Goal: Information Seeking & Learning: Learn about a topic

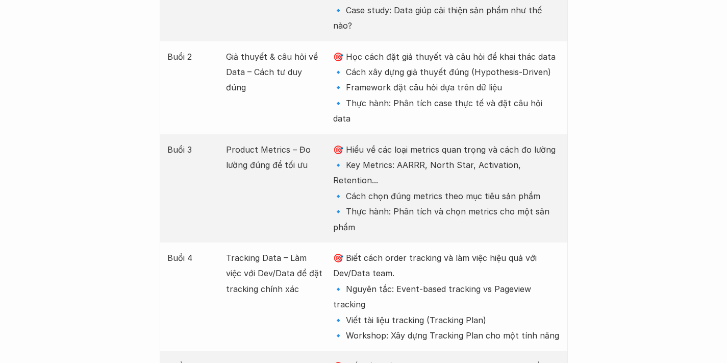
scroll to position [1460, 0]
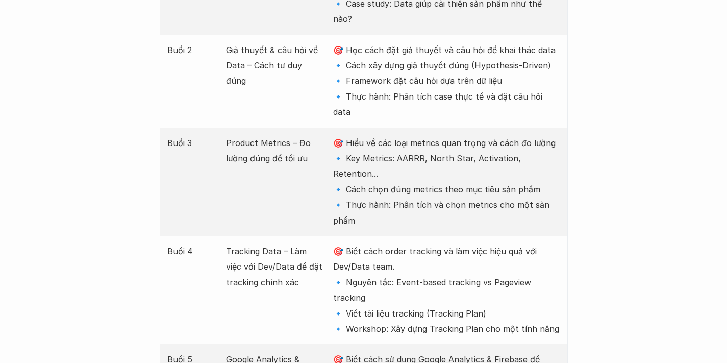
click at [542, 135] on p "🎯 Hiểu về các loại metrics quan trọng và cách đo lường 🔹 Key Metrics: AARRR, No…" at bounding box center [446, 181] width 226 height 93
click at [544, 151] on p "🎯 Hiểu về các loại metrics quan trọng và cách đo lường 🔹 Key Metrics: AARRR, No…" at bounding box center [446, 181] width 226 height 93
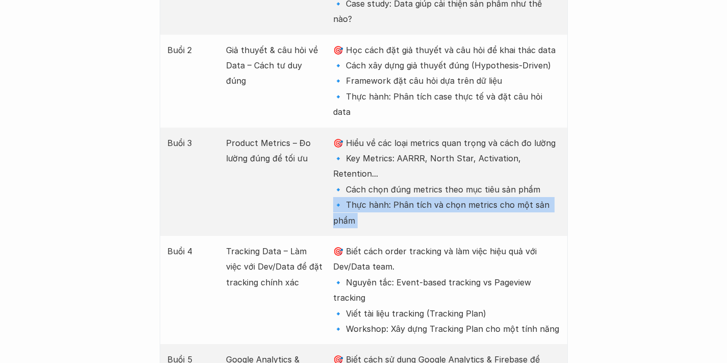
click at [544, 151] on p "🎯 Hiểu về các loại metrics quan trọng và cách đo lường 🔹 Key Metrics: AARRR, No…" at bounding box center [446, 181] width 226 height 93
click at [452, 147] on p "🎯 Hiểu về các loại metrics quan trọng và cách đo lường 🔹 Key Metrics: AARRR, No…" at bounding box center [446, 181] width 226 height 93
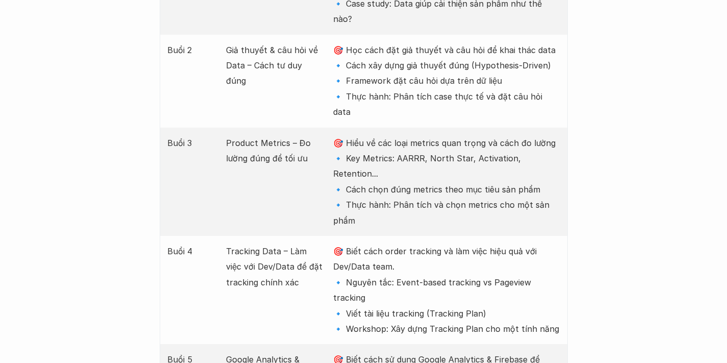
drag, startPoint x: 342, startPoint y: 192, endPoint x: 422, endPoint y: 192, distance: 80.6
click at [422, 243] on p "🎯 Biết cách order tracking và làm việc hiệu quả với Dev/Data team. 🔹 Nguyên tắc…" at bounding box center [446, 289] width 226 height 93
click at [352, 243] on p "🎯 Biết cách order tracking và làm việc hiệu quả với Dev/Data team. 🔹 Nguyên tắc…" at bounding box center [446, 289] width 226 height 93
drag, startPoint x: 387, startPoint y: 211, endPoint x: 530, endPoint y: 204, distance: 143.5
click at [530, 243] on p "🎯 Biết cách order tracking và làm việc hiệu quả với Dev/Data team. 🔹 Nguyên tắc…" at bounding box center [446, 289] width 226 height 93
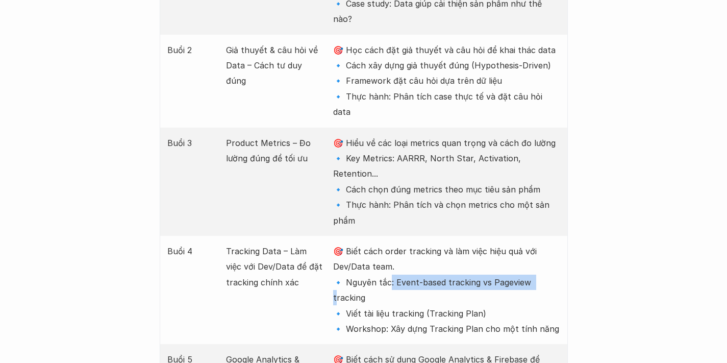
click at [464, 243] on p "🎯 Biết cách order tracking và làm việc hiệu quả với Dev/Data team. 🔹 Nguyên tắc…" at bounding box center [446, 289] width 226 height 93
click at [456, 243] on p "🎯 Biết cách order tracking và làm việc hiệu quả với Dev/Data team. 🔹 Nguyên tắc…" at bounding box center [446, 289] width 226 height 93
click at [359, 243] on p "🎯 Biết cách order tracking và làm việc hiệu quả với Dev/Data team. 🔹 Nguyên tắc…" at bounding box center [446, 289] width 226 height 93
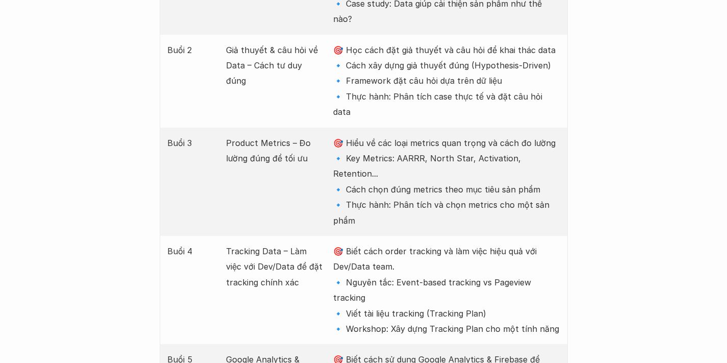
drag, startPoint x: 401, startPoint y: 223, endPoint x: 543, endPoint y: 222, distance: 141.8
click at [543, 243] on p "🎯 Biết cách order tracking và làm việc hiệu quả với Dev/Data team. 🔹 Nguyên tắc…" at bounding box center [446, 289] width 226 height 93
click at [447, 243] on p "🎯 Biết cách order tracking và làm việc hiệu quả với Dev/Data team. 🔹 Nguyên tắc…" at bounding box center [446, 289] width 226 height 93
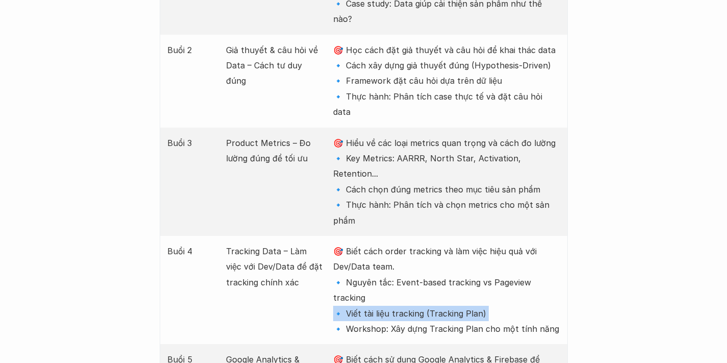
click at [360, 243] on p "🎯 Biết cách order tracking và làm việc hiệu quả với Dev/Data team. 🔹 Nguyên tắc…" at bounding box center [446, 289] width 226 height 93
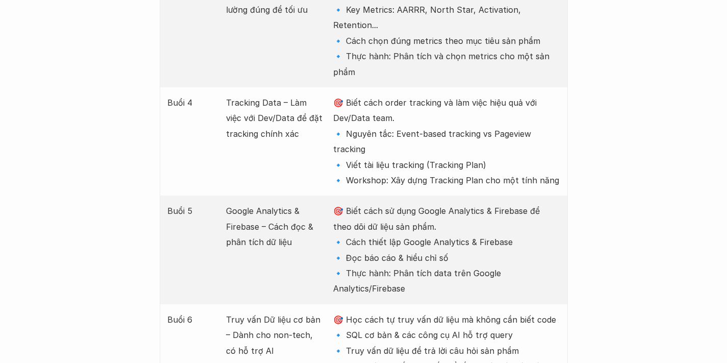
scroll to position [1622, 0]
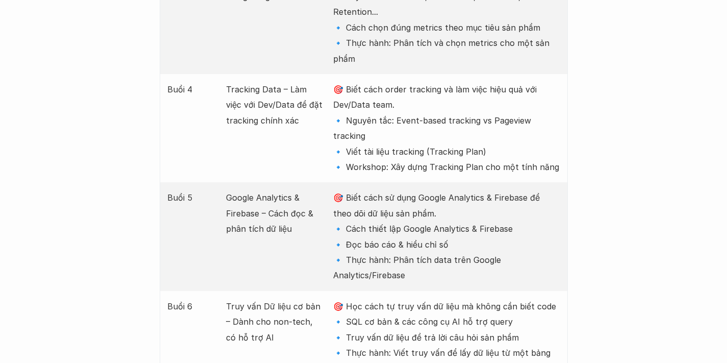
click at [242, 298] on p "Truy vấn Dữ liệu cơ bản – Dành cho non-tech, có hỗ trợ AI" at bounding box center [274, 321] width 97 height 46
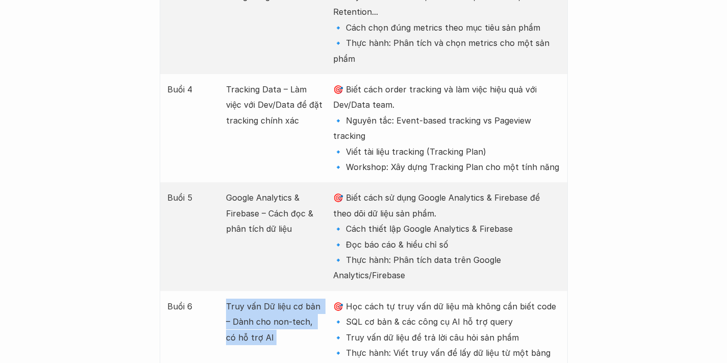
click at [242, 298] on p "Truy vấn Dữ liệu cơ bản – Dành cho non-tech, có hỗ trợ AI" at bounding box center [274, 321] width 97 height 46
click at [226, 298] on p "Truy vấn Dữ liệu cơ bản – Dành cho non-tech, có hỗ trợ AI" at bounding box center [274, 321] width 97 height 46
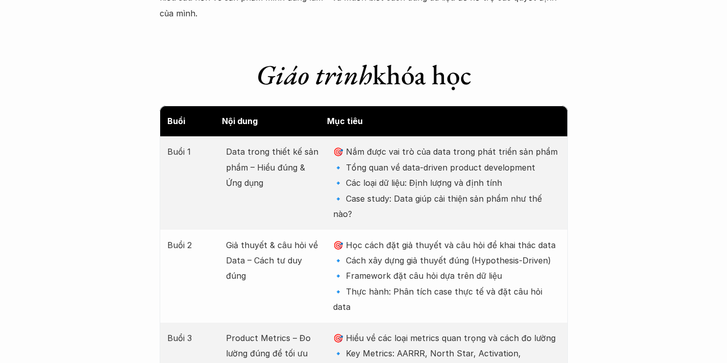
scroll to position [1272, 0]
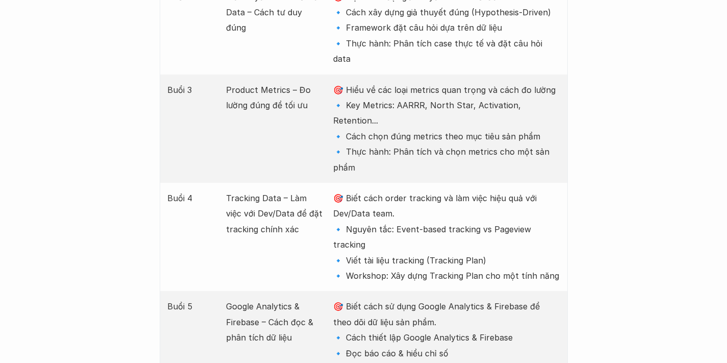
scroll to position [1520, 0]
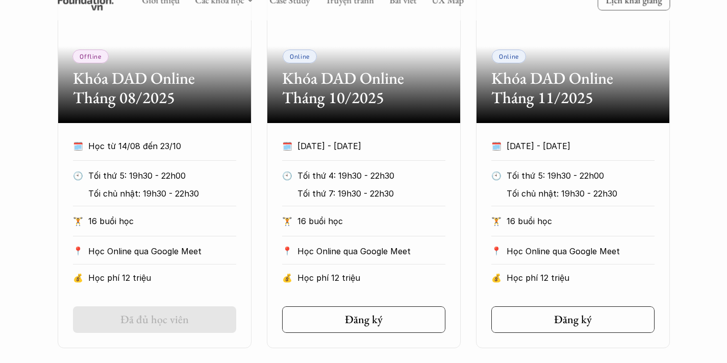
scroll to position [733, 0]
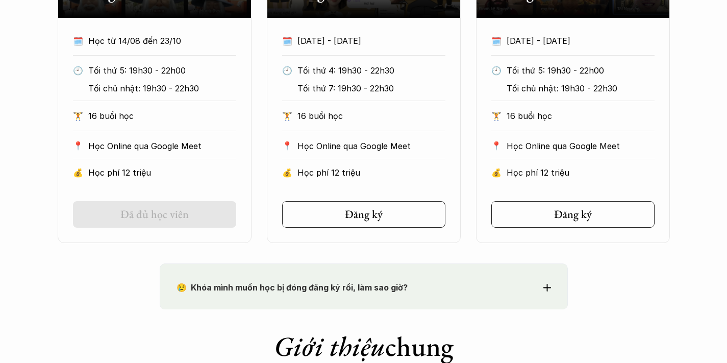
click at [26, 129] on div "Offline Khóa DAD Online Tháng 08/2025 🗓️ Học từ 14/08 đến 23/10 🕙 Tối thứ 5: 19…" at bounding box center [363, 54] width 727 height 378
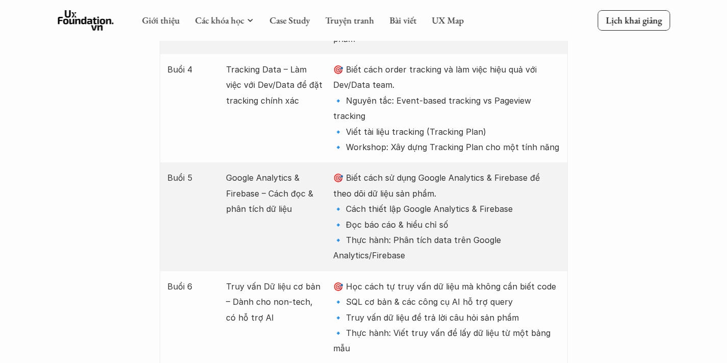
scroll to position [1628, 0]
